Goal: Information Seeking & Learning: Understand process/instructions

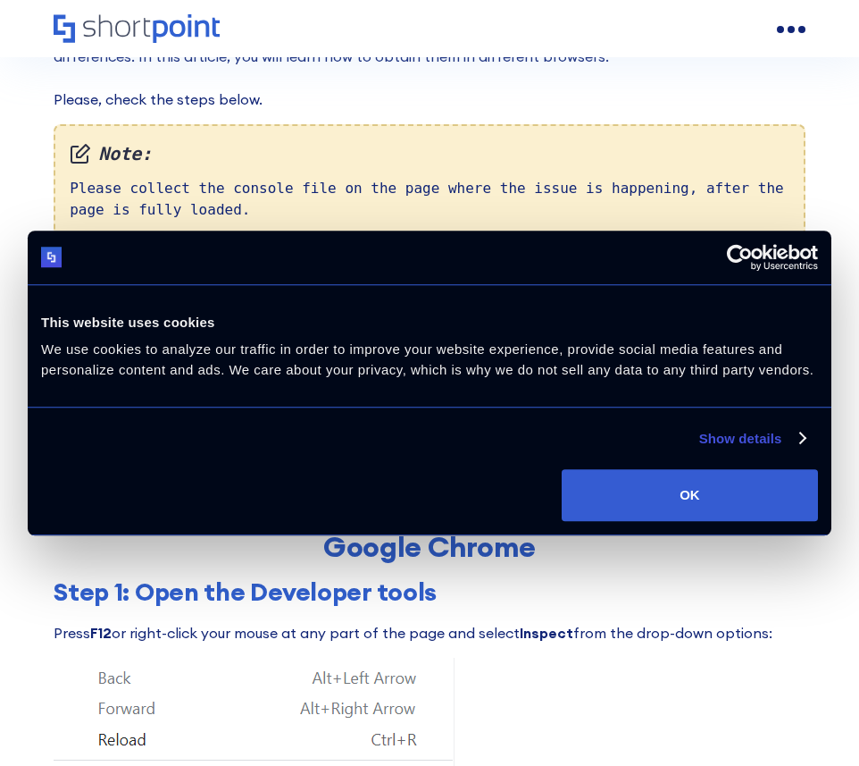
scroll to position [264, 0]
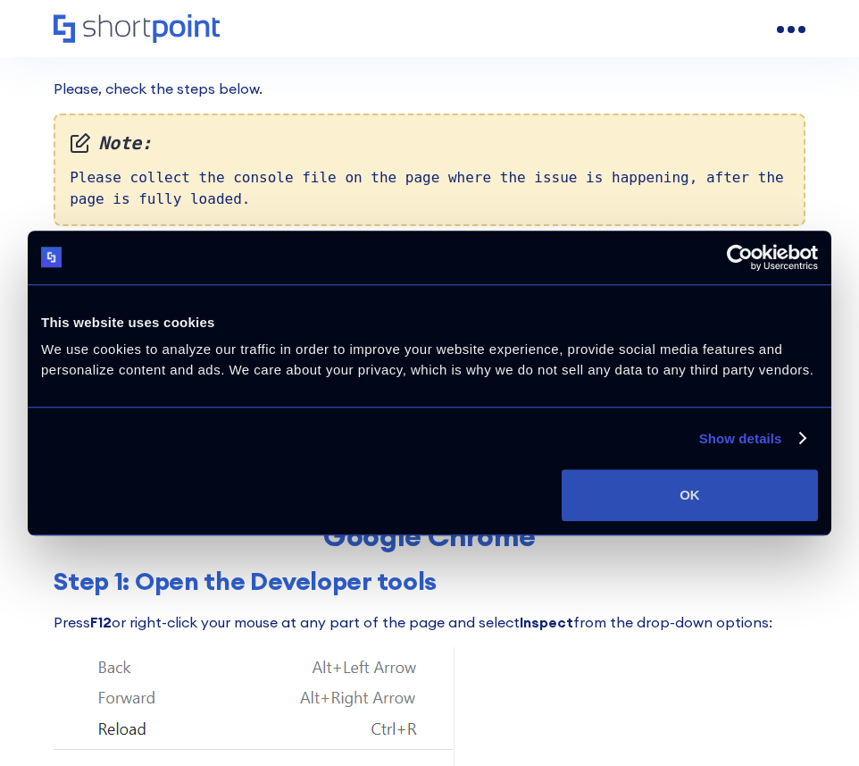
click at [634, 520] on button "OK" at bounding box center [690, 495] width 256 height 52
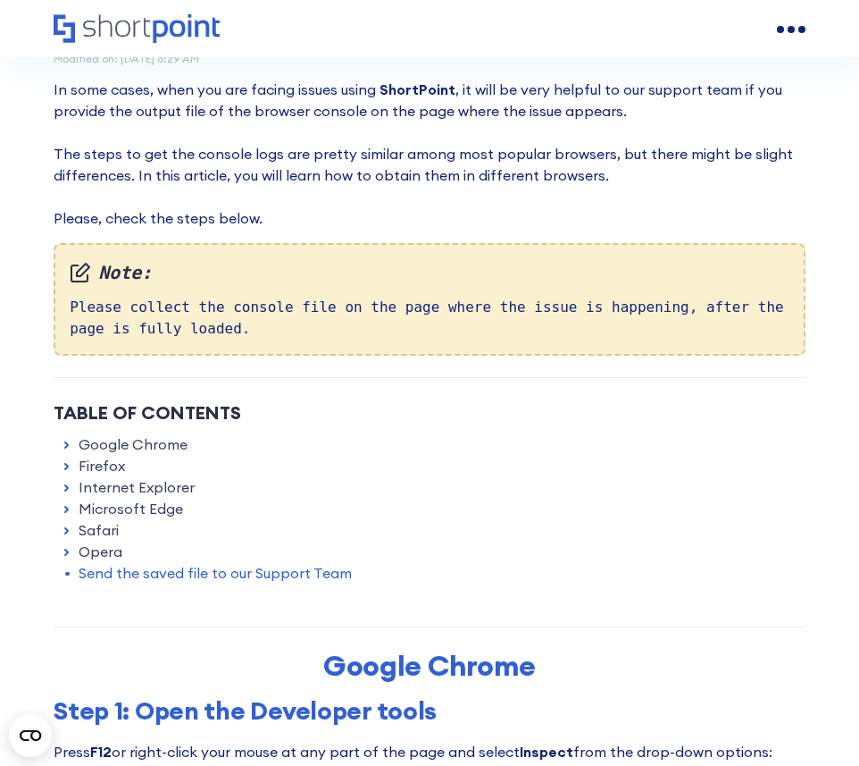
scroll to position [133, 0]
